Goal: Understand process/instructions: Learn how to perform a task or action

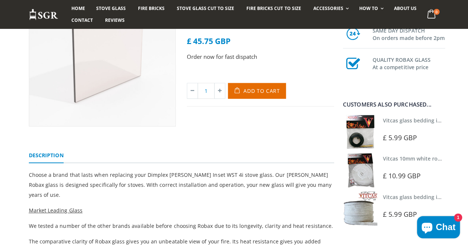
scroll to position [111, 0]
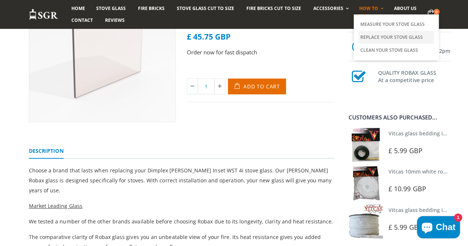
click at [364, 39] on link "Replace Your Stove Glass" at bounding box center [397, 37] width 76 height 13
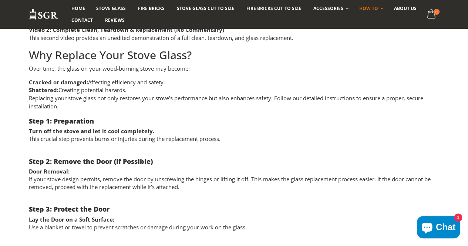
scroll to position [703, 0]
